Goal: Task Accomplishment & Management: Manage account settings

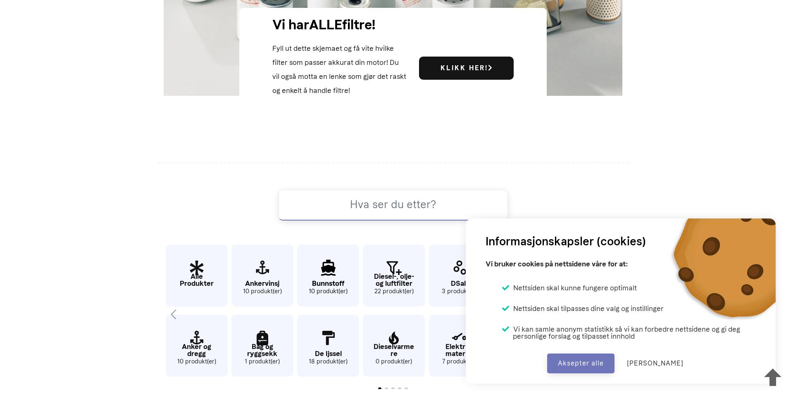
scroll to position [424, 0]
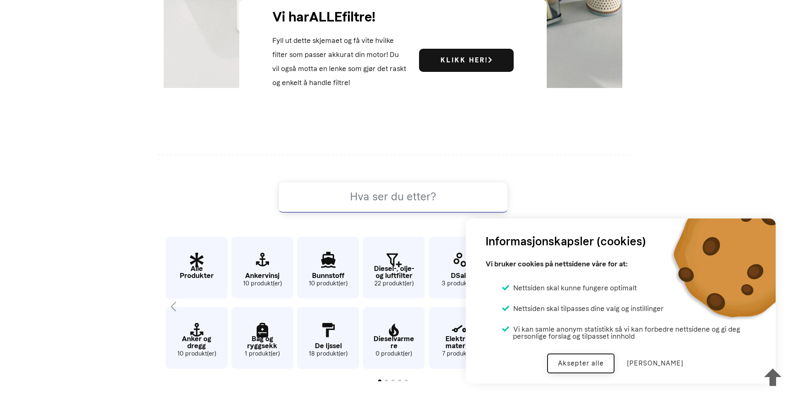
click at [591, 365] on button "Aksepter alle" at bounding box center [580, 364] width 67 height 20
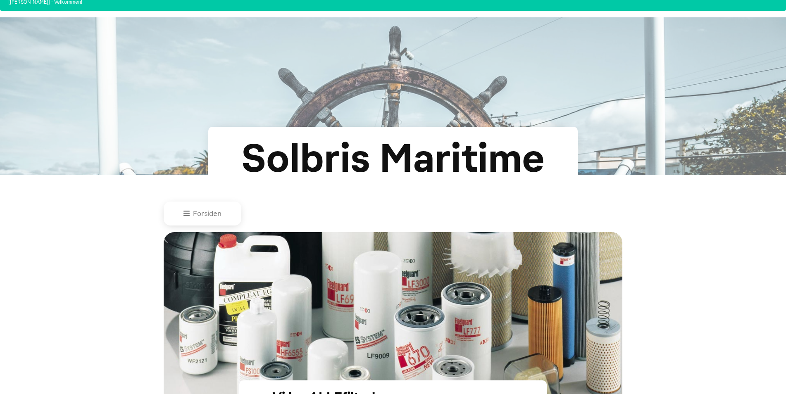
scroll to position [0, 0]
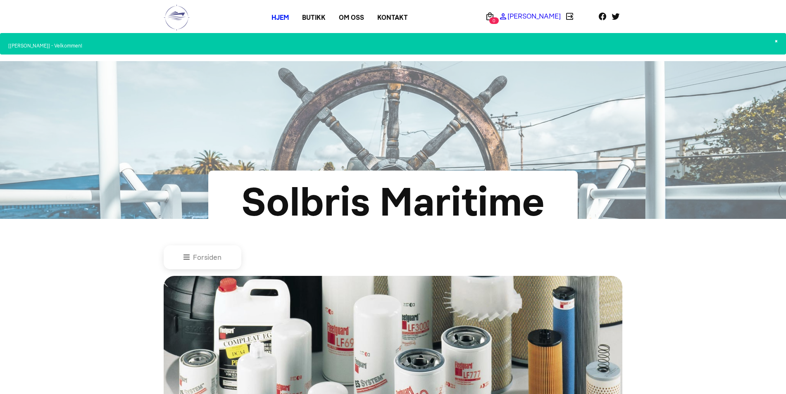
click at [539, 16] on p "[PERSON_NAME]" at bounding box center [534, 16] width 53 height 0
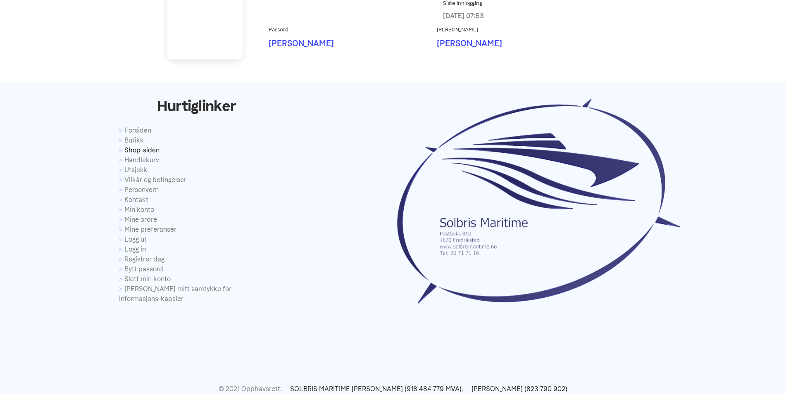
scroll to position [455, 0]
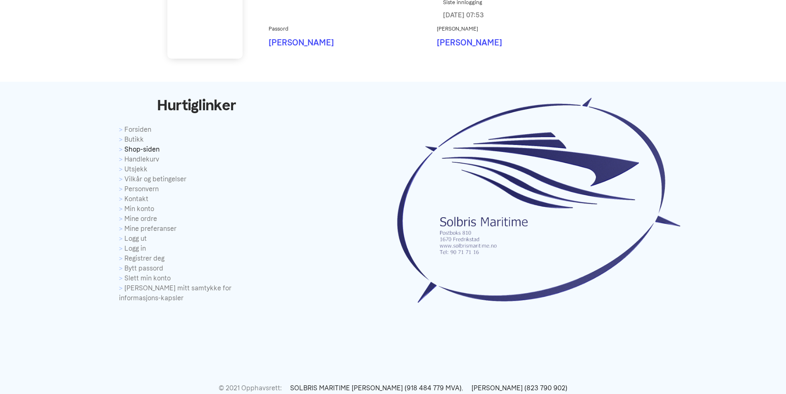
click at [145, 150] on link "Shop-siden" at bounding box center [196, 150] width 155 height 10
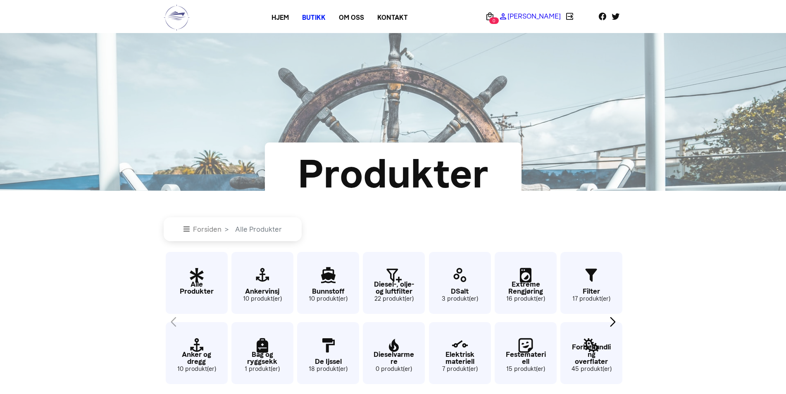
click at [527, 16] on p "[PERSON_NAME]" at bounding box center [534, 16] width 53 height 0
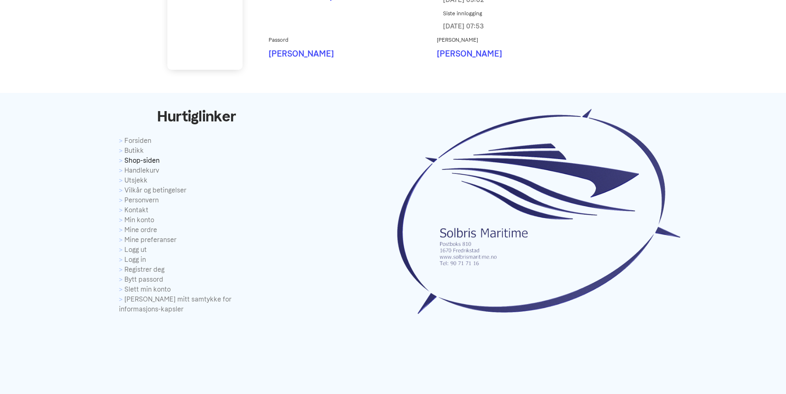
scroll to position [455, 0]
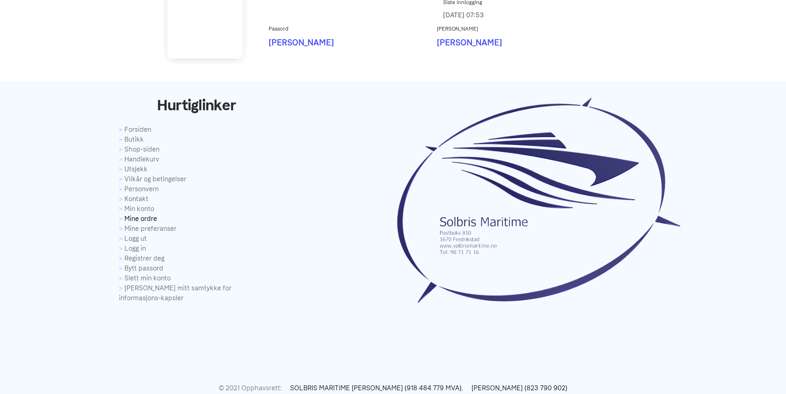
click at [157, 219] on link "Mine ordre" at bounding box center [196, 219] width 155 height 10
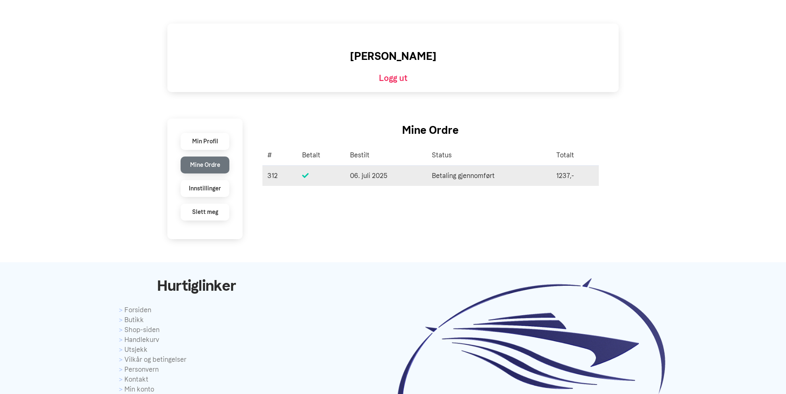
scroll to position [248, 0]
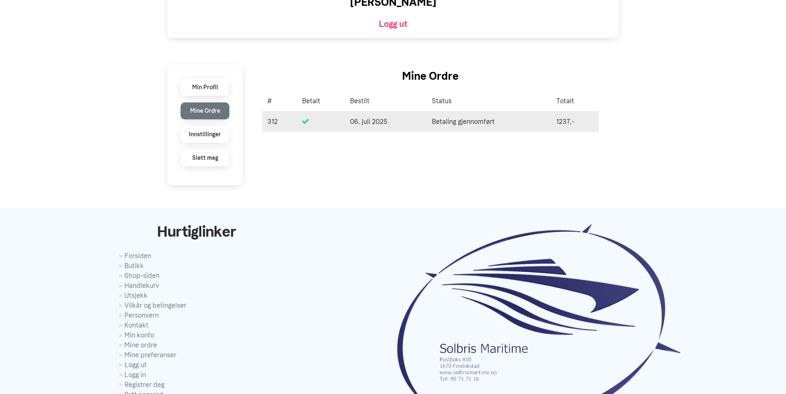
click at [374, 120] on span "06. juli 2025" at bounding box center [386, 122] width 72 height 10
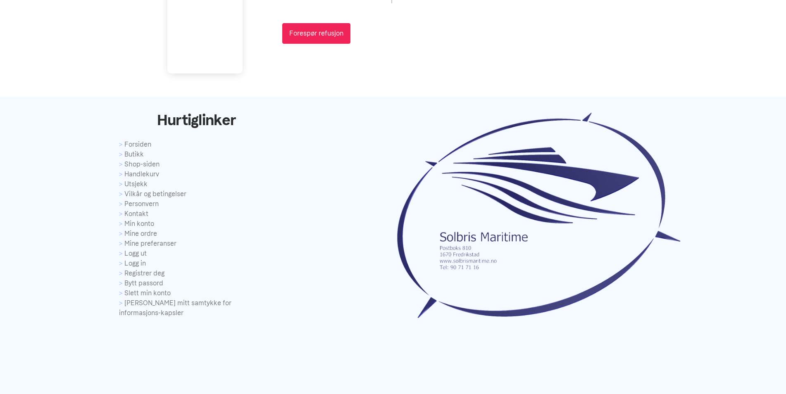
scroll to position [812, 0]
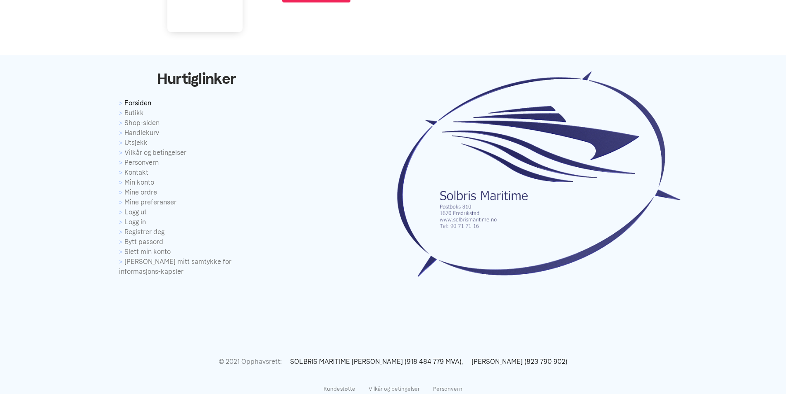
click at [144, 102] on link "Forsiden" at bounding box center [196, 103] width 155 height 10
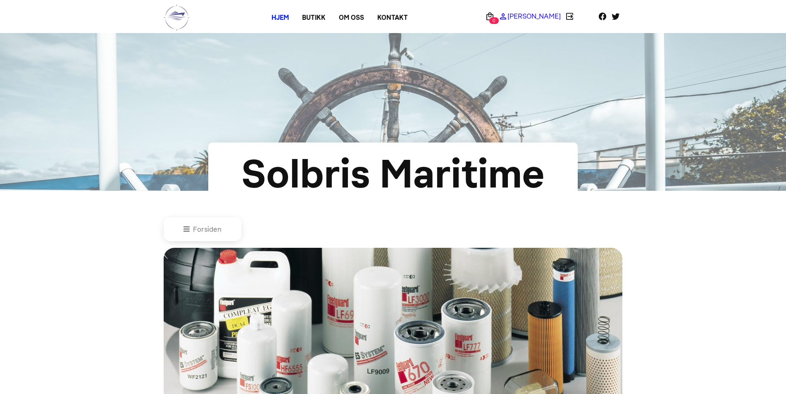
click at [533, 16] on p "[PERSON_NAME]" at bounding box center [534, 16] width 53 height 0
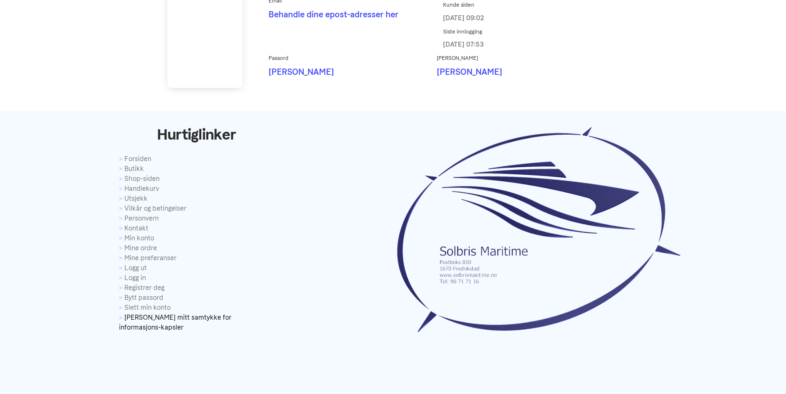
scroll to position [481, 0]
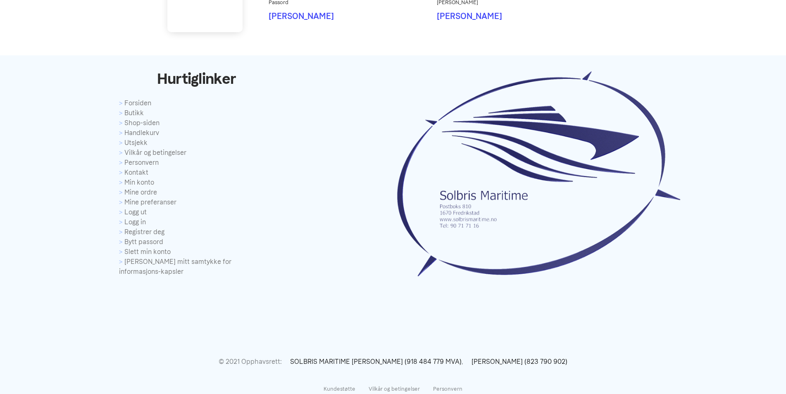
click at [124, 102] on div "Hurtiglinker Forsiden Butikk Shop-siden Handlekurv Utsjekk Vilkår og betingelse…" at bounding box center [196, 170] width 393 height 213
click at [138, 184] on link "Min konto" at bounding box center [196, 183] width 155 height 10
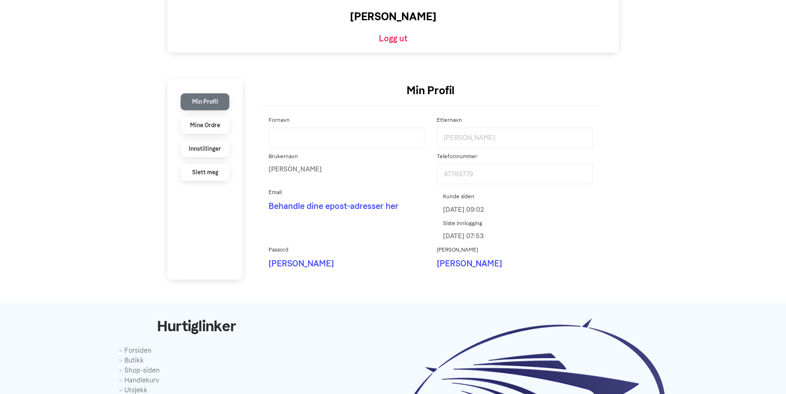
scroll to position [248, 0]
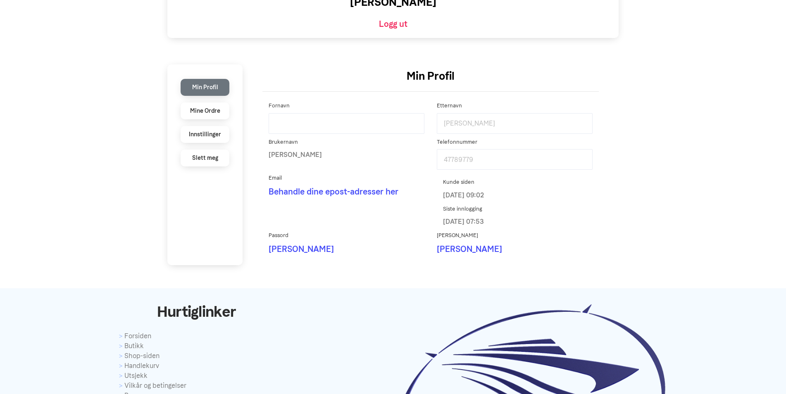
click at [279, 128] on input "Fornavn" at bounding box center [347, 123] width 156 height 21
type input "[PERSON_NAME]"
drag, startPoint x: 299, startPoint y: 122, endPoint x: 308, endPoint y: 124, distance: 9.2
click at [308, 124] on input "[PERSON_NAME]" at bounding box center [347, 123] width 156 height 21
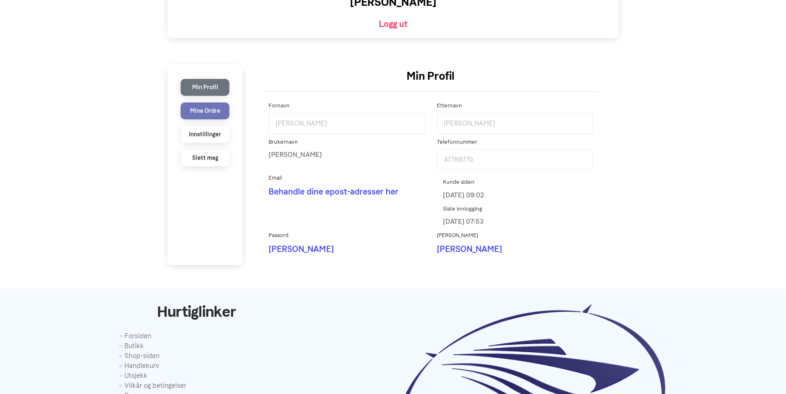
click at [208, 116] on li "Mine Ordre" at bounding box center [205, 110] width 49 height 17
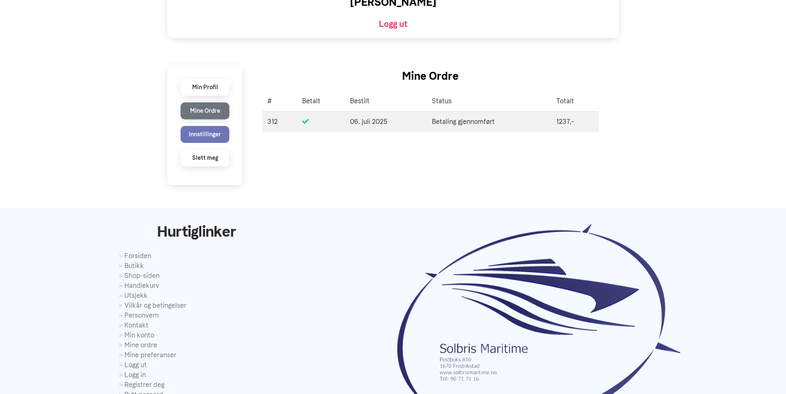
click at [204, 138] on li "Innstillinger" at bounding box center [205, 134] width 49 height 17
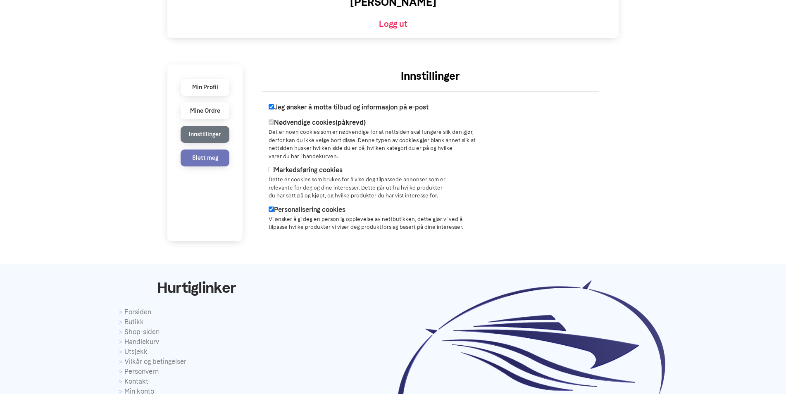
click at [203, 157] on li "Slett meg" at bounding box center [205, 158] width 49 height 17
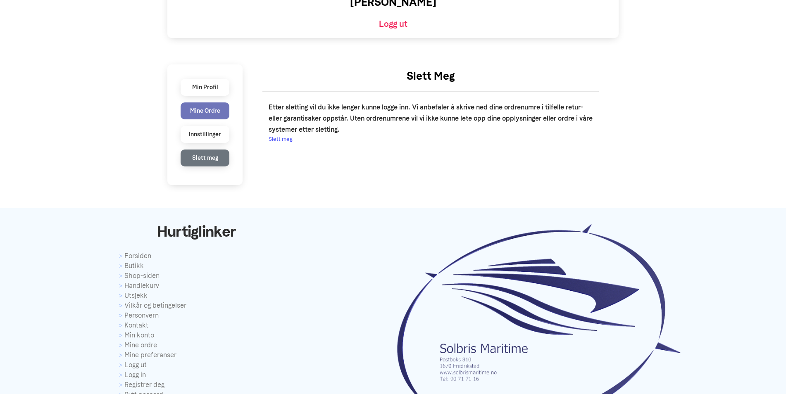
click at [208, 117] on li "Mine Ordre" at bounding box center [205, 110] width 49 height 17
